Goal: Task Accomplishment & Management: Manage account settings

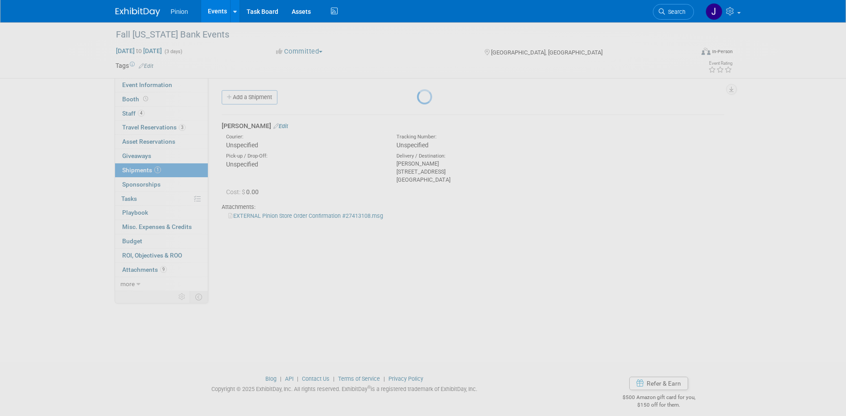
scroll to position [8, 0]
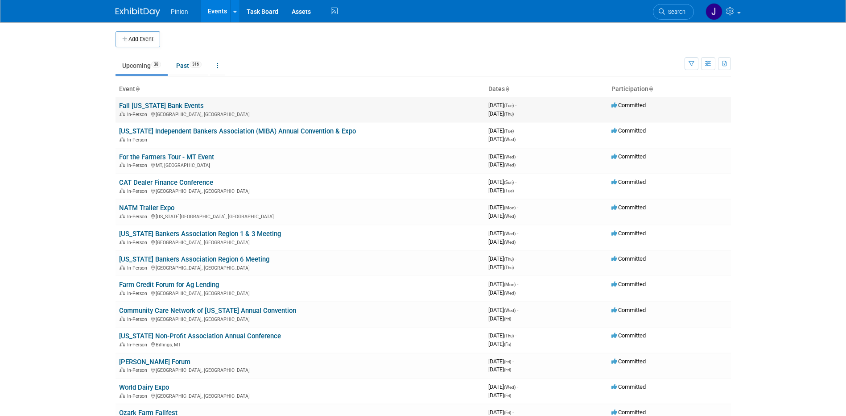
click at [136, 102] on link "Fall [US_STATE] Bank Events" at bounding box center [161, 106] width 85 height 8
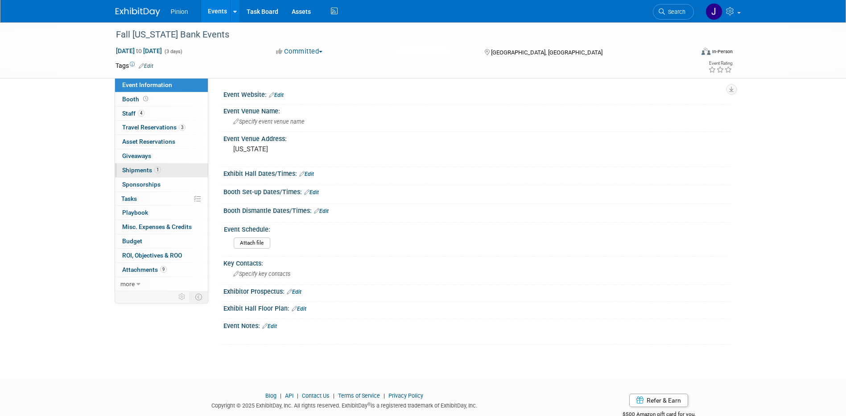
click at [126, 165] on link "1 Shipments 1" at bounding box center [161, 170] width 93 height 14
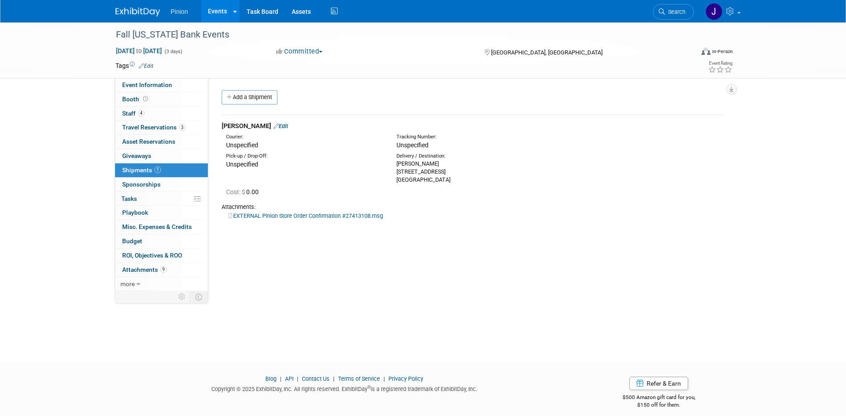
click at [460, 181] on div "Kris Thiel 88 Shadylawn Drive Winston Salem, NC 27104" at bounding box center [474, 172] width 157 height 24
drag, startPoint x: 461, startPoint y: 180, endPoint x: 390, endPoint y: 165, distance: 73.4
click at [390, 165] on div "Delivery / Destination: Kris Thiel 88 Shadylawn Drive Winston Salem, NC 27104" at bounding box center [475, 167] width 170 height 31
drag, startPoint x: 390, startPoint y: 165, endPoint x: 399, endPoint y: 169, distance: 9.8
copy div "Kris Thiel 88 Shadylawn Drive Winston Salem, NC 27104"
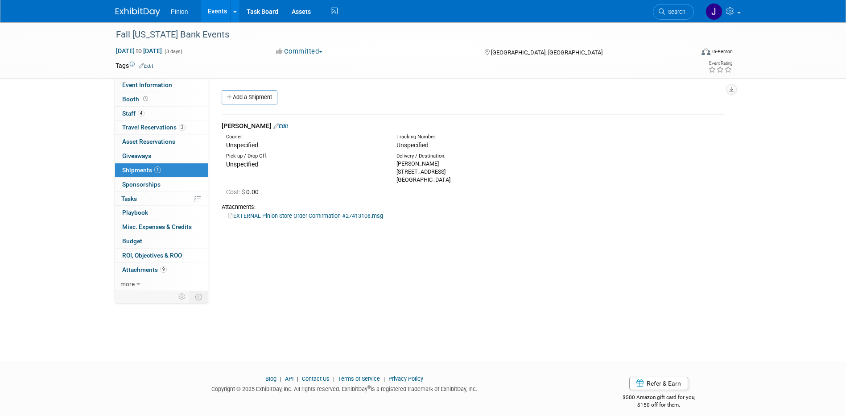
click at [136, 15] on img at bounding box center [137, 12] width 45 height 9
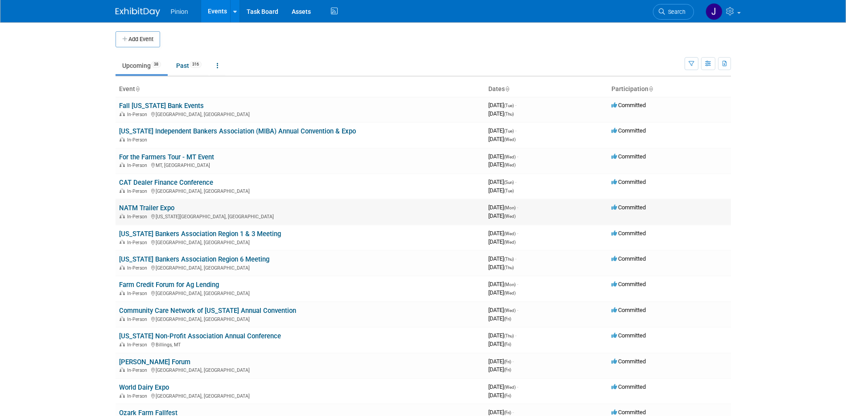
click at [146, 206] on link "NATM Trailer Expo" at bounding box center [146, 208] width 55 height 8
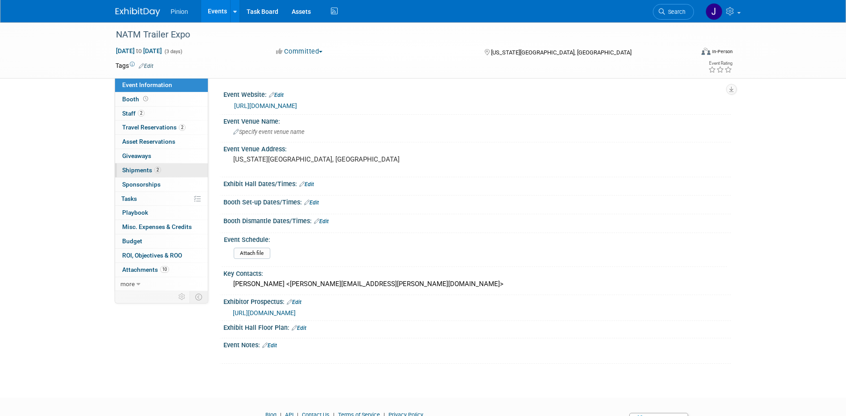
click at [151, 167] on span "Shipments 2" at bounding box center [141, 169] width 39 height 7
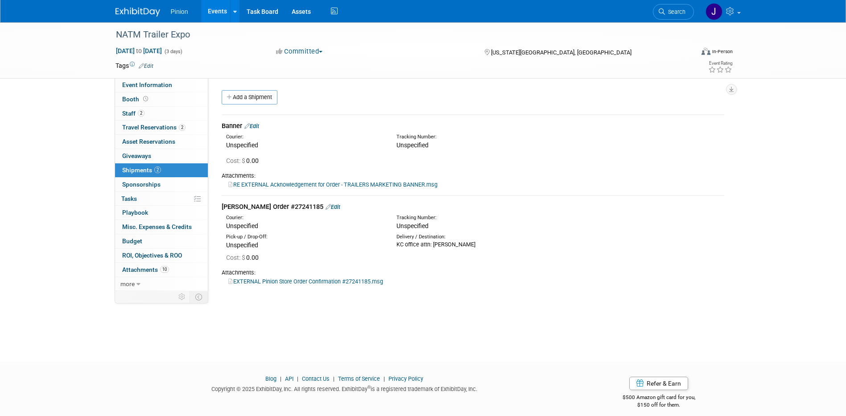
click at [339, 279] on link "EXTERNAL Pinion Store Order Confirmation #27241185.msg" at bounding box center [305, 281] width 155 height 7
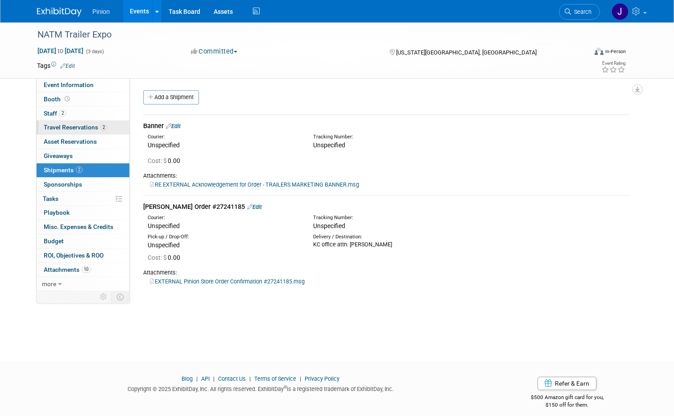
click at [67, 121] on link "2 Travel Reservations 2" at bounding box center [83, 127] width 93 height 14
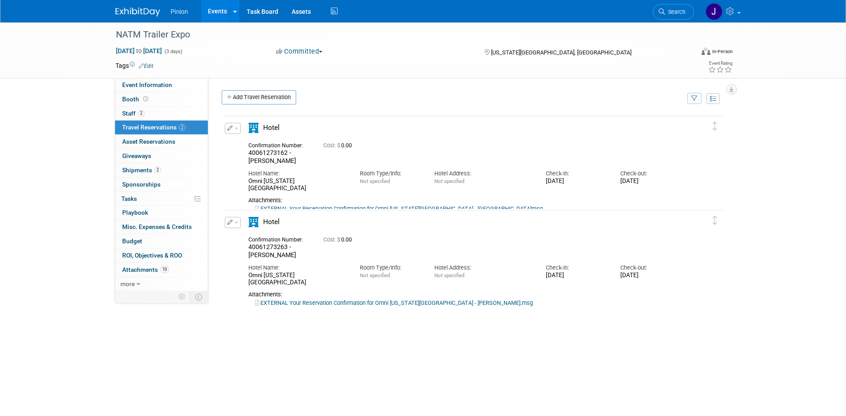
click at [142, 15] on img at bounding box center [137, 12] width 45 height 9
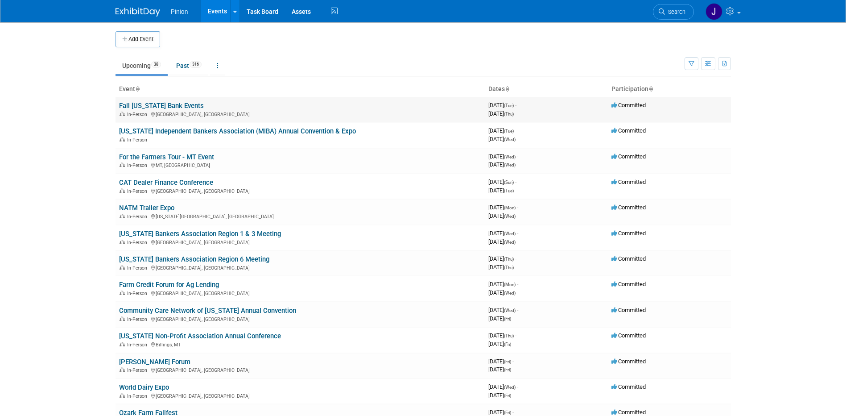
click at [149, 104] on link "Fall [US_STATE] Bank Events" at bounding box center [161, 106] width 85 height 8
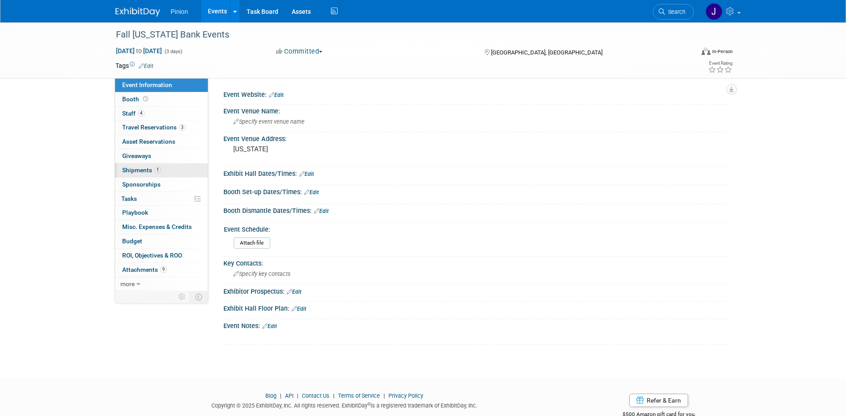
click at [146, 168] on span "Shipments 1" at bounding box center [141, 169] width 39 height 7
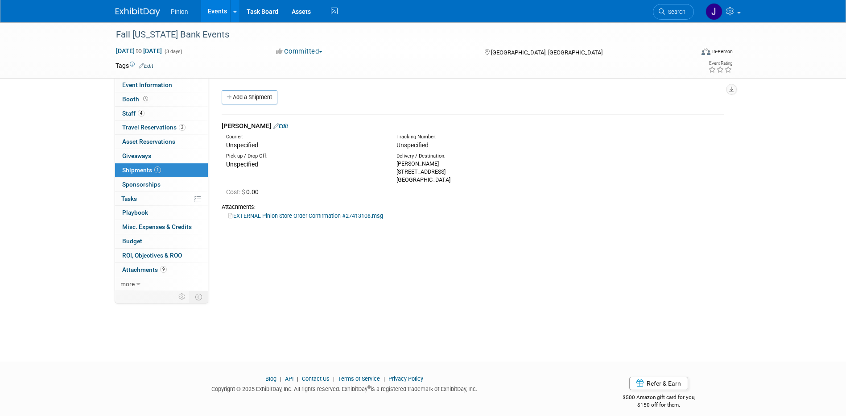
click at [273, 123] on link "Edit" at bounding box center [280, 126] width 15 height 7
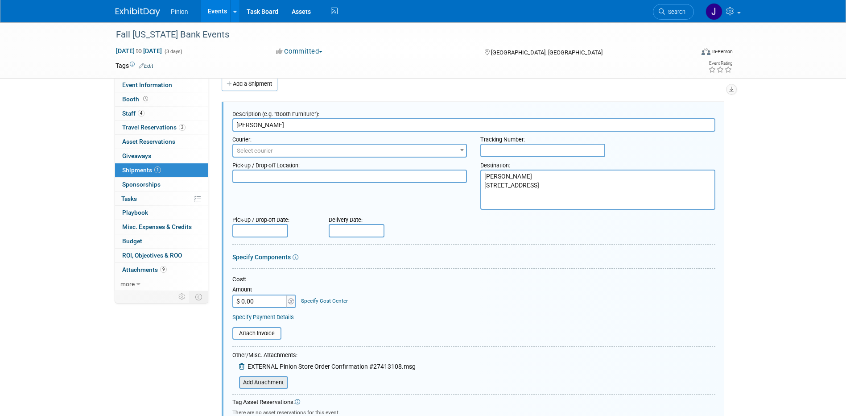
click at [273, 385] on input "file" at bounding box center [234, 382] width 106 height 11
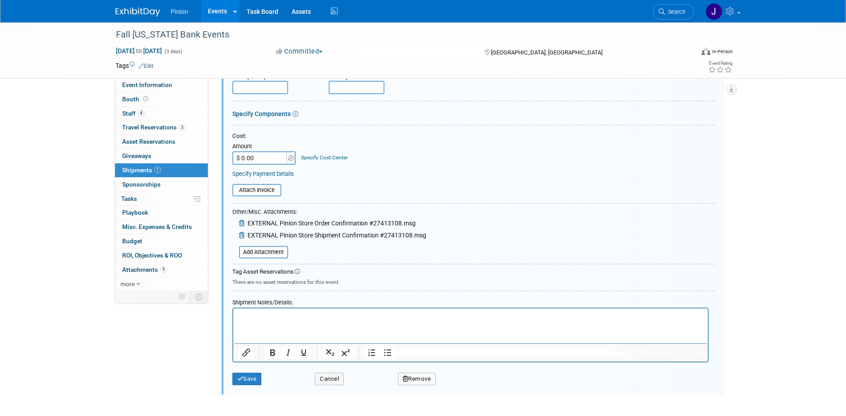
scroll to position [232, 0]
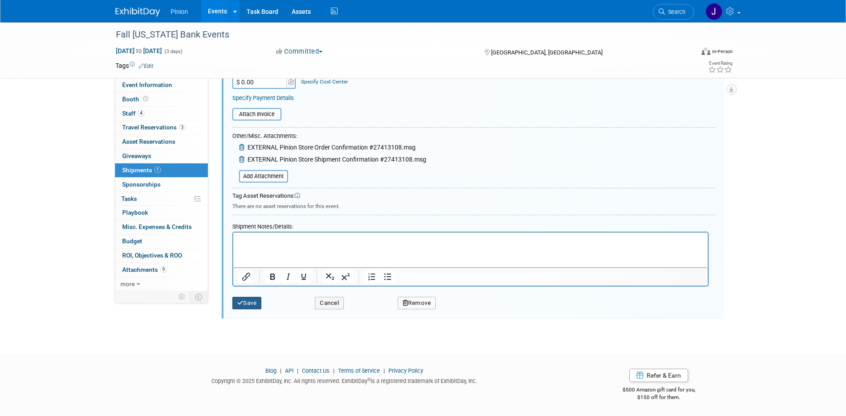
click at [253, 298] on button "Save" at bounding box center [246, 302] width 29 height 12
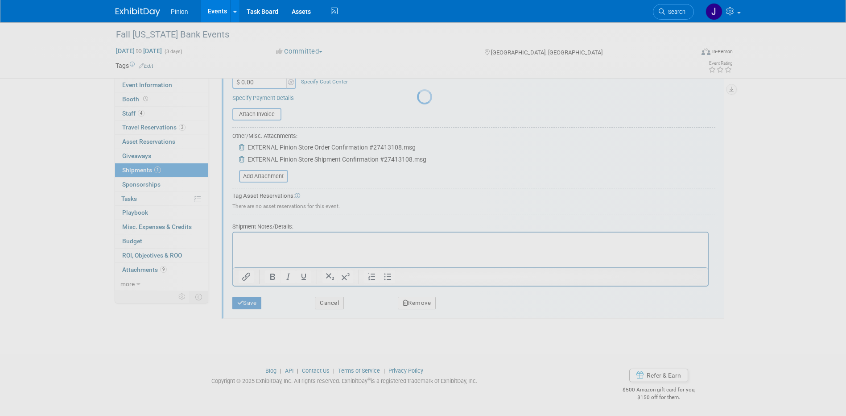
scroll to position [8, 0]
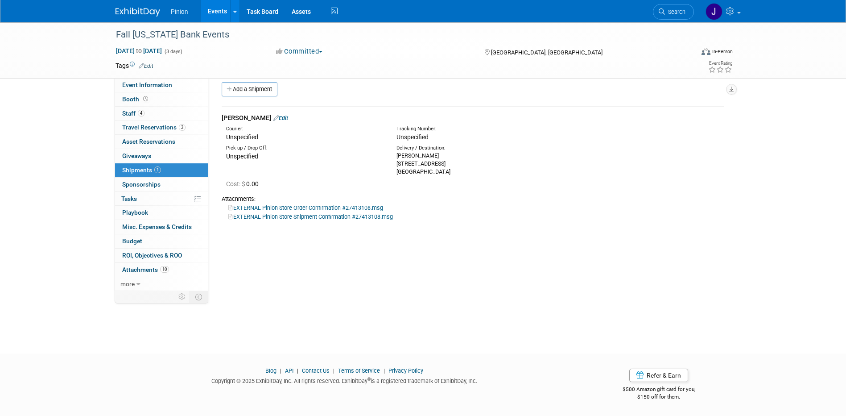
click at [130, 13] on img at bounding box center [137, 12] width 45 height 9
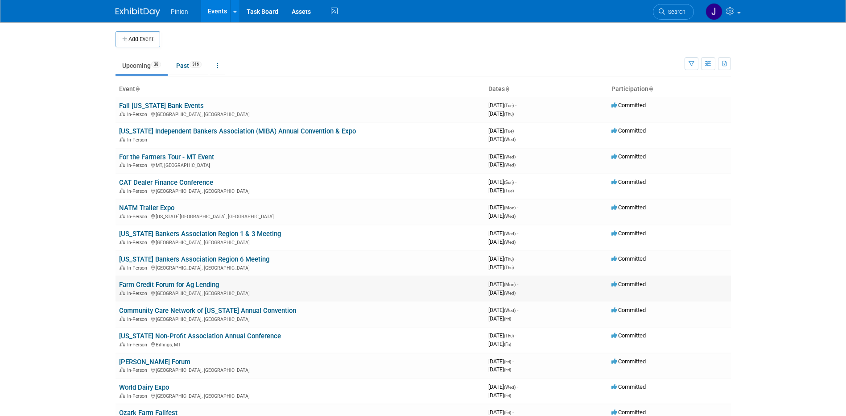
click at [162, 282] on link "Farm Credit Forum for Ag Lending" at bounding box center [169, 284] width 100 height 8
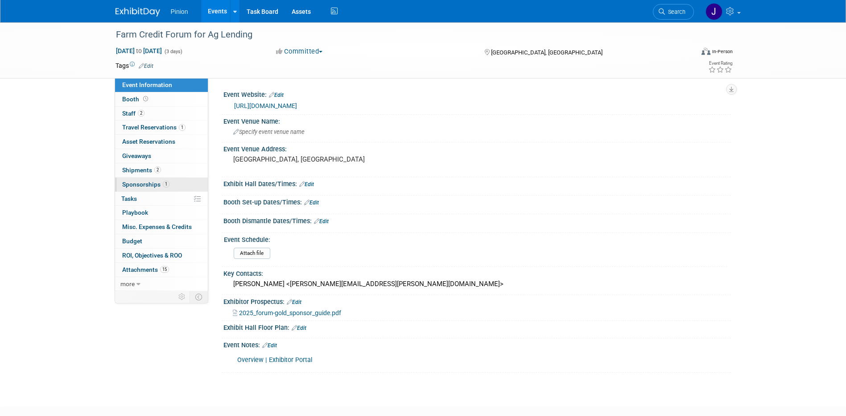
click at [161, 181] on span "Sponsorships 1" at bounding box center [145, 184] width 47 height 7
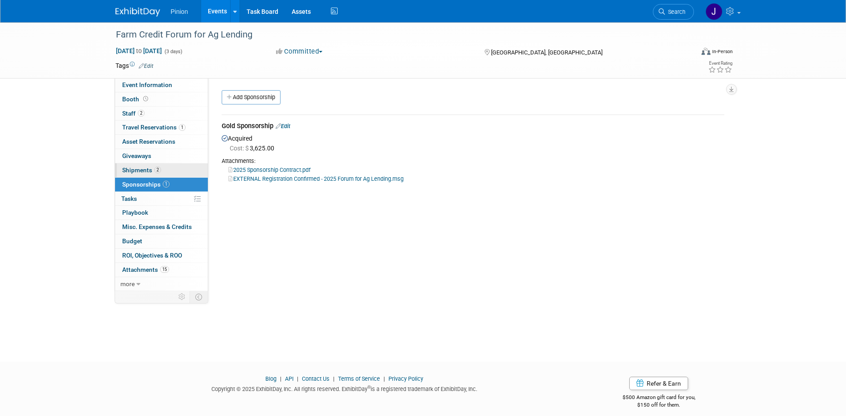
click at [159, 169] on span "2" at bounding box center [157, 169] width 7 height 7
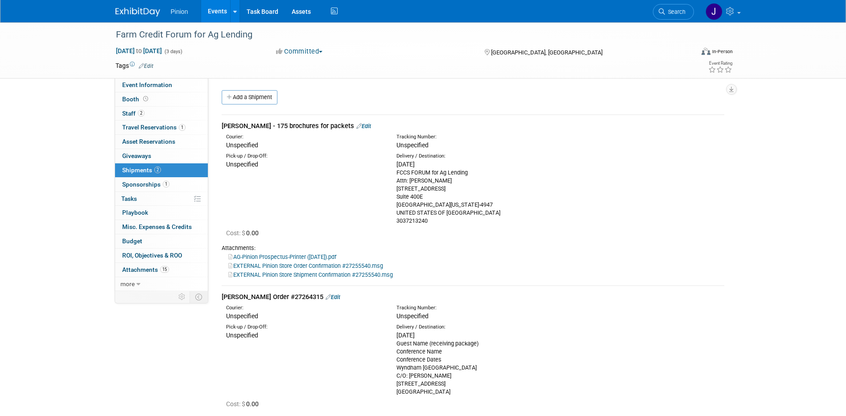
click at [325, 296] on link "Edit" at bounding box center [332, 296] width 15 height 7
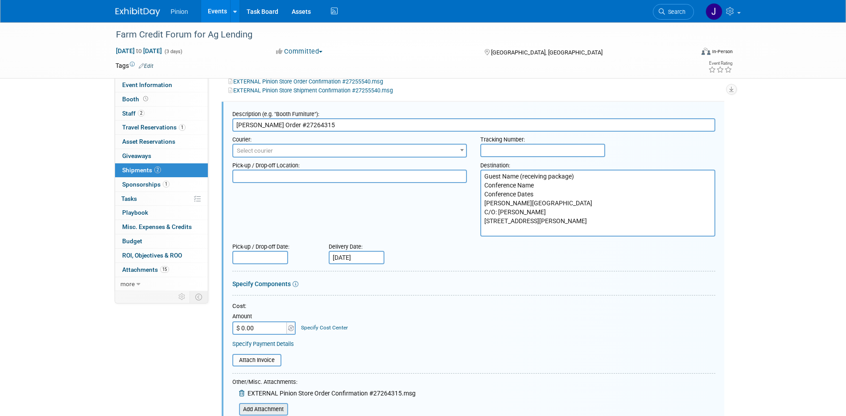
click at [277, 407] on input "file" at bounding box center [234, 408] width 106 height 11
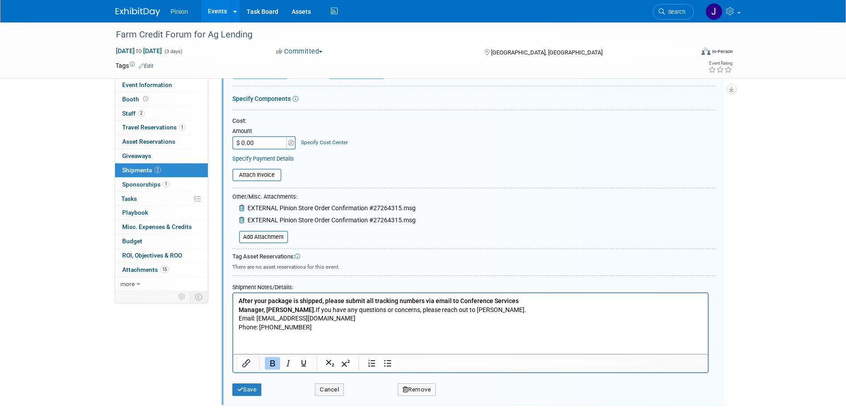
scroll to position [370, 0]
click at [253, 383] on button "Save" at bounding box center [246, 388] width 29 height 12
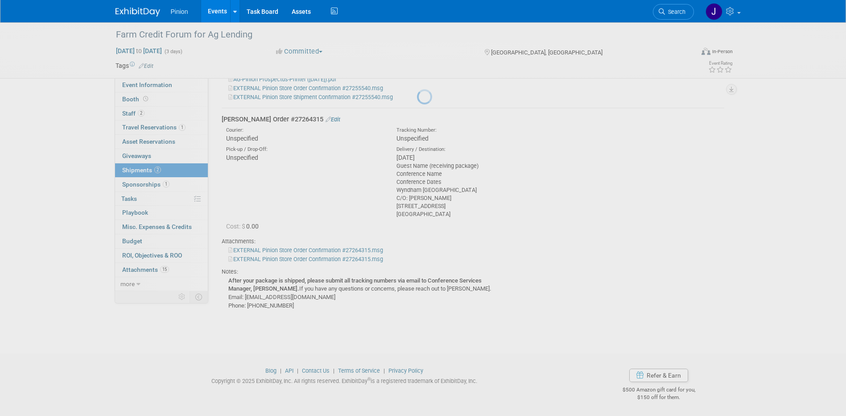
scroll to position [177, 0]
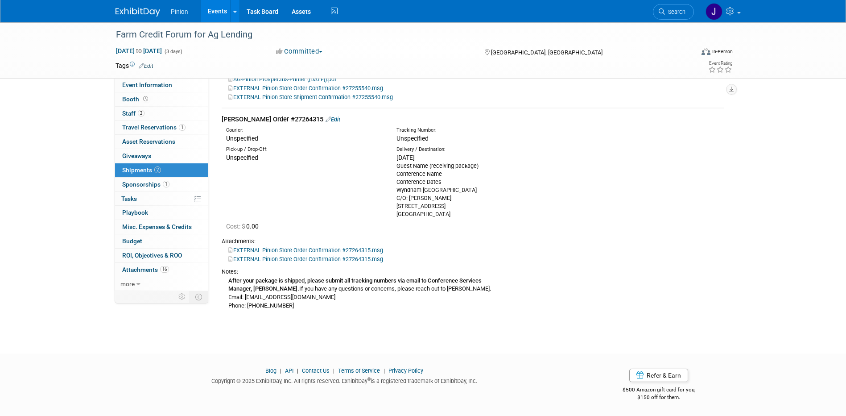
click at [143, 9] on img at bounding box center [137, 12] width 45 height 9
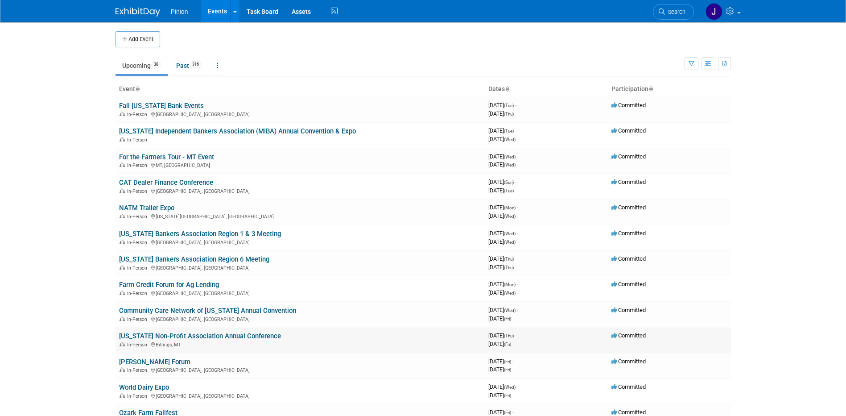
click at [202, 334] on link "[US_STATE] Non-Profit Association Annual Conference" at bounding box center [200, 336] width 162 height 8
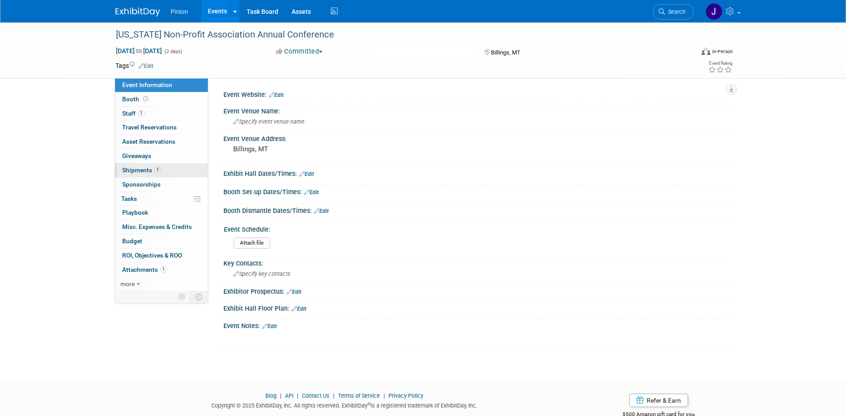
click at [157, 169] on span "1" at bounding box center [157, 169] width 7 height 7
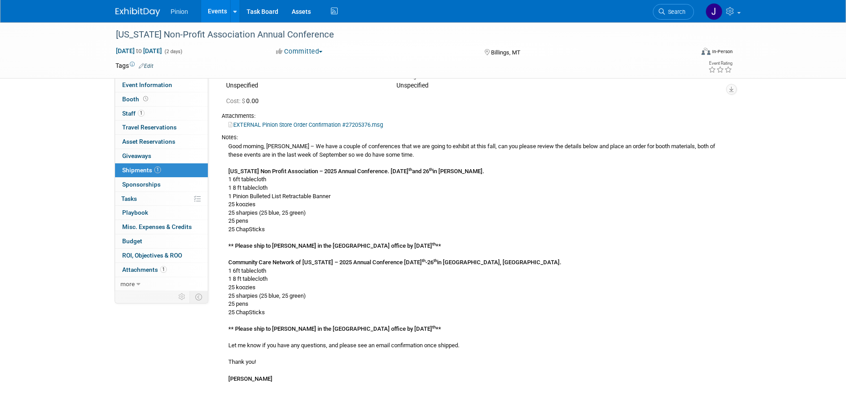
scroll to position [49, 0]
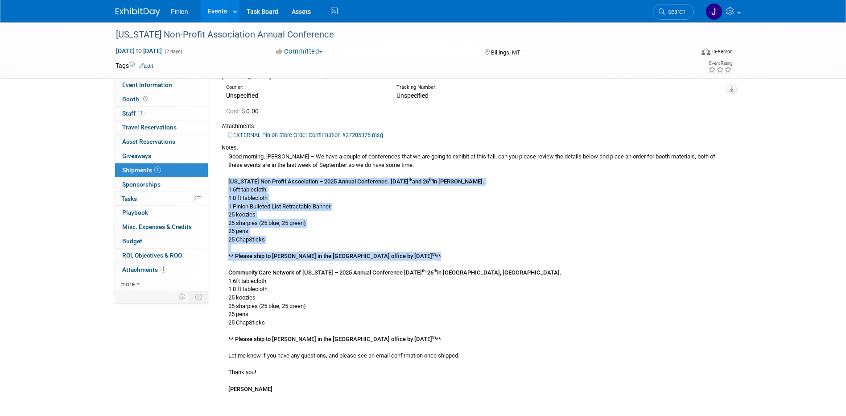
drag, startPoint x: 440, startPoint y: 254, endPoint x: 222, endPoint y: 180, distance: 230.5
click at [222, 180] on div "Good morning, Jennifer – We have a couple of conferences that we are going to e…" at bounding box center [473, 272] width 502 height 241
drag, startPoint x: 222, startPoint y: 180, endPoint x: 243, endPoint y: 187, distance: 22.6
copy div "Montana Non Profit Association – 2025 Annual Conference. September 25 th and 26…"
click at [262, 134] on link "EXTERNAL Pinion Store Order Confirmation #27205376.msg" at bounding box center [305, 135] width 155 height 7
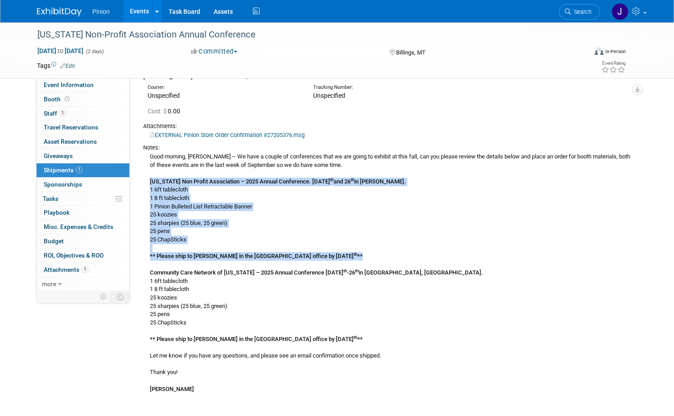
click at [398, 259] on div "Good morning, Jennifer – We have a couple of conferences that we are going to e…" at bounding box center [386, 272] width 487 height 241
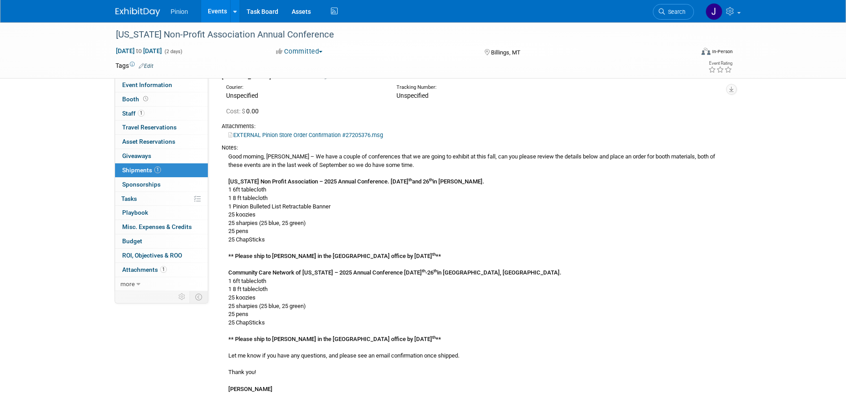
click at [130, 16] on img at bounding box center [137, 12] width 45 height 9
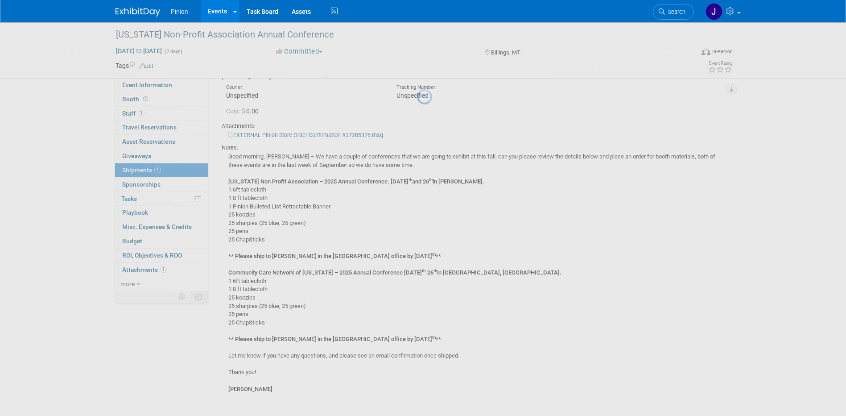
click at [130, 14] on img at bounding box center [137, 12] width 45 height 9
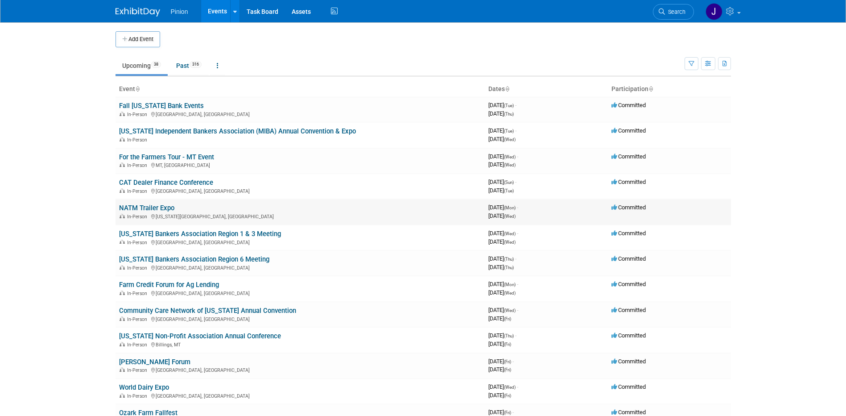
click at [149, 206] on link "NATM Trailer Expo" at bounding box center [146, 208] width 55 height 8
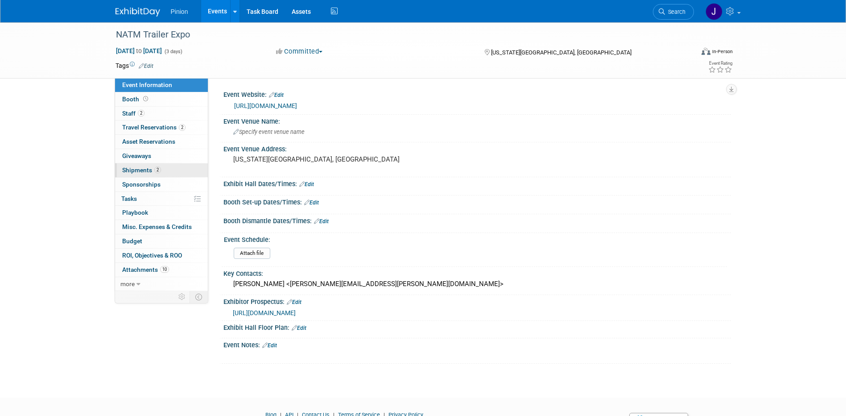
click at [144, 169] on span "Shipments 2" at bounding box center [141, 169] width 39 height 7
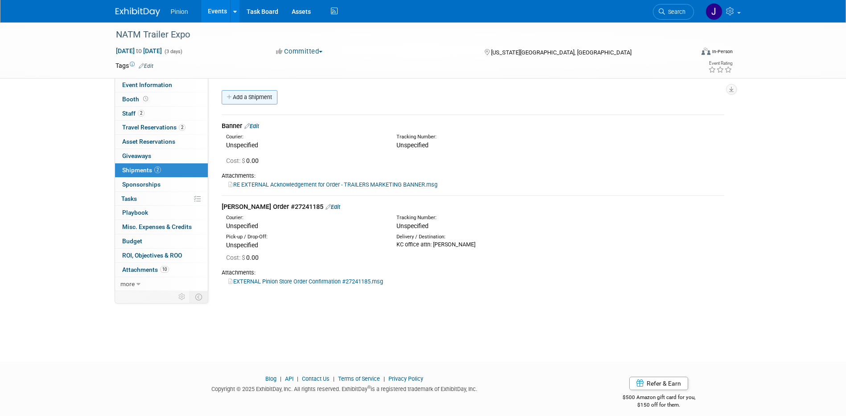
click at [257, 95] on link "Add a Shipment" at bounding box center [250, 97] width 56 height 14
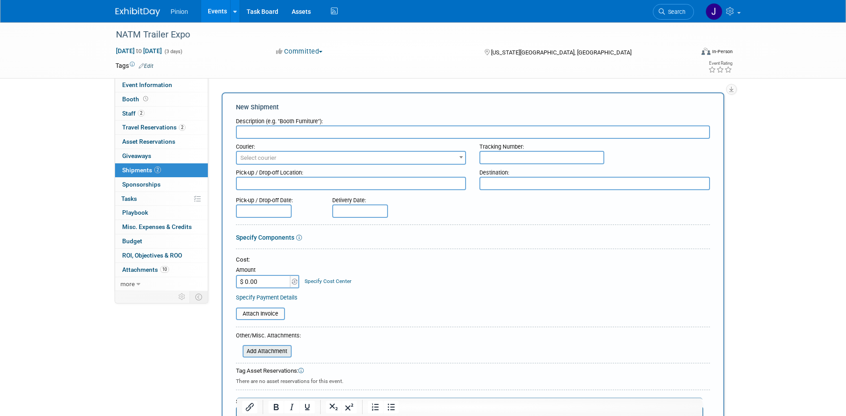
click at [272, 346] on input "file" at bounding box center [238, 351] width 106 height 11
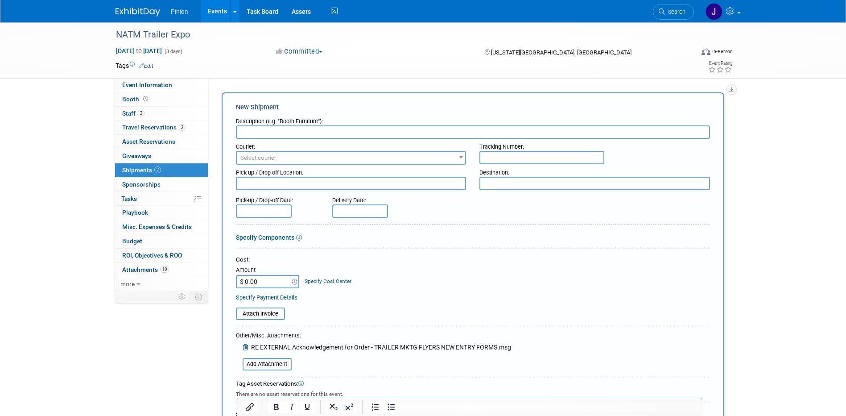
click at [269, 134] on input "text" at bounding box center [473, 131] width 474 height 13
click at [240, 133] on input "Marketing flyers & entry forms" at bounding box center [473, 131] width 474 height 13
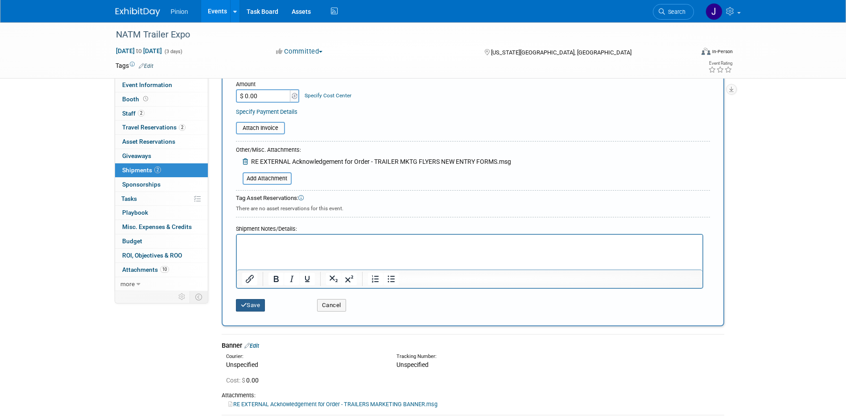
type input "Coggins order - Marketing flyers & entry forms"
click at [255, 303] on button "Save" at bounding box center [250, 305] width 29 height 12
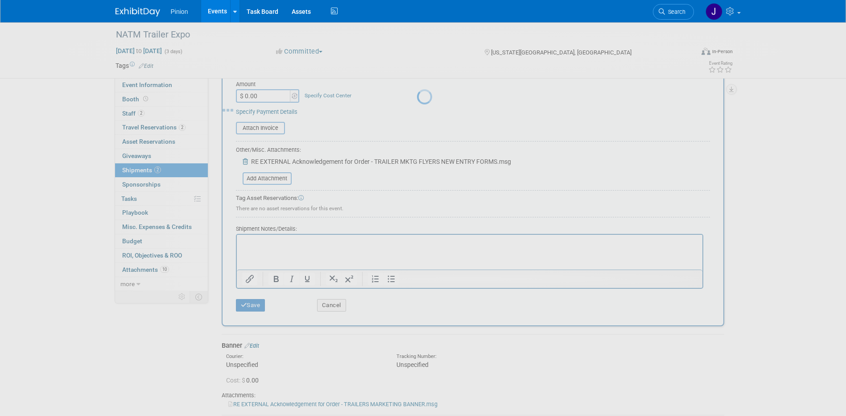
scroll to position [54, 0]
